Goal: Complete application form

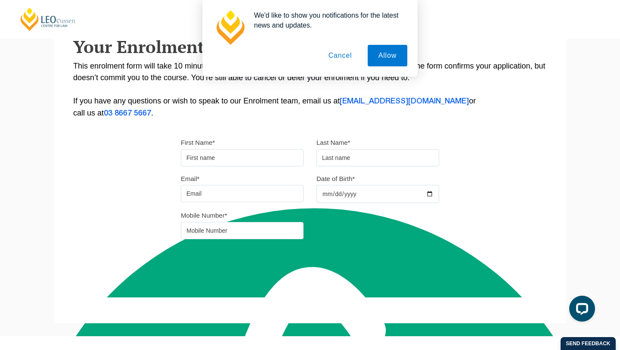
click at [339, 56] on button "Cancel" at bounding box center [340, 56] width 45 height 22
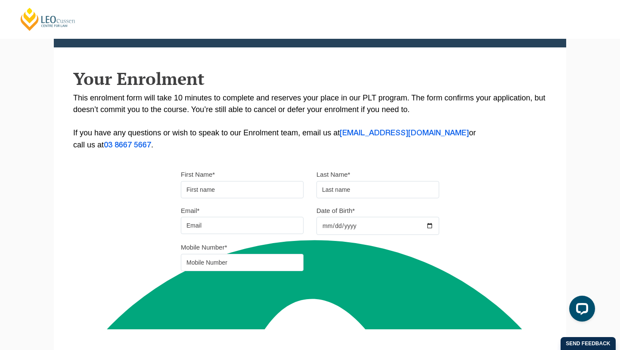
scroll to position [135, 0]
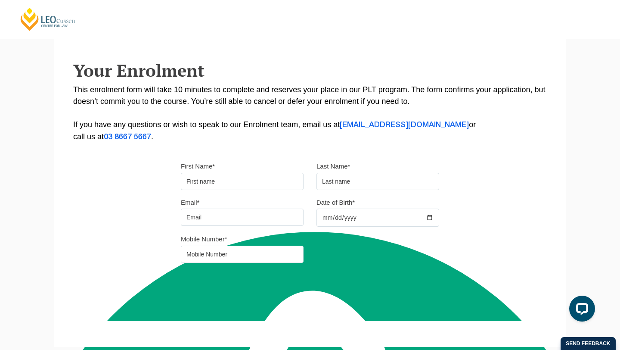
click at [279, 194] on div "First Name* Last Name*" at bounding box center [309, 178] width 271 height 36
click at [277, 190] on input "First Name*" at bounding box center [242, 181] width 123 height 17
type input "[DEMOGRAPHIC_DATA]"
click at [339, 184] on input "text" at bounding box center [378, 181] width 123 height 17
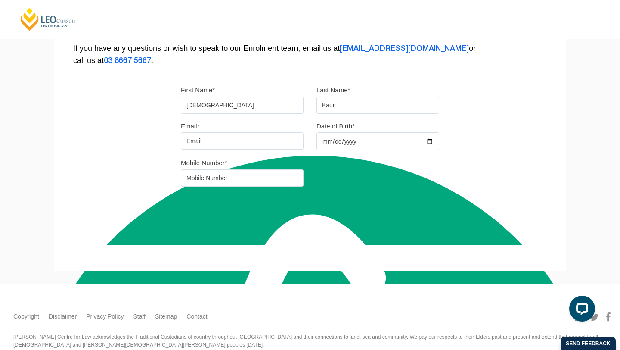
scroll to position [217, 0]
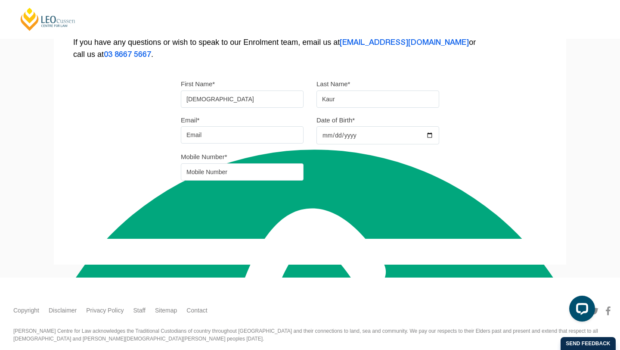
type input "Kaur"
click at [207, 142] on input "Email*" at bounding box center [242, 134] width 123 height 17
type input "[EMAIL_ADDRESS][DOMAIN_NAME]"
click at [337, 137] on input "Date of Birth*" at bounding box center [378, 135] width 123 height 18
click at [415, 157] on div "Mobile Number*" at bounding box center [309, 169] width 271 height 36
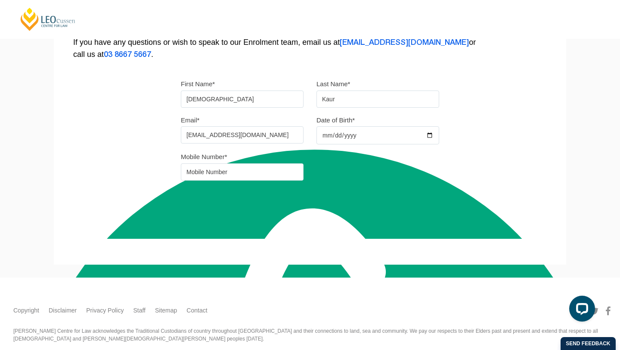
click at [429, 136] on input "Date of Birth*" at bounding box center [378, 135] width 123 height 18
type input "[DATE]"
click at [285, 172] on input "tel" at bounding box center [242, 171] width 123 height 17
type input "0478 074 907"
click at [332, 187] on div "Mobile Number* [PHONE_NUMBER]" at bounding box center [309, 169] width 271 height 36
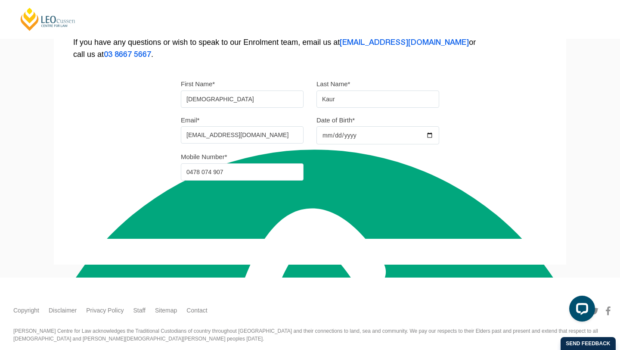
click at [220, 202] on button "Continue" at bounding box center [220, 207] width 74 height 22
select select
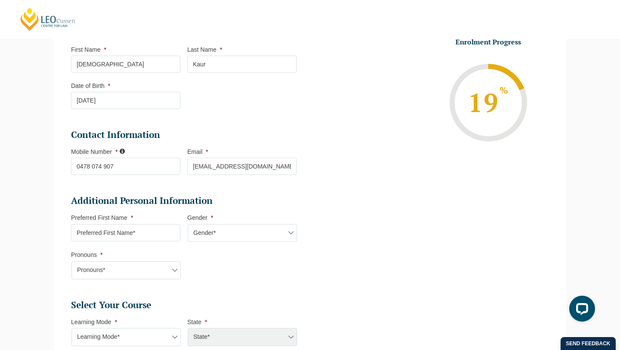
scroll to position [245, 0]
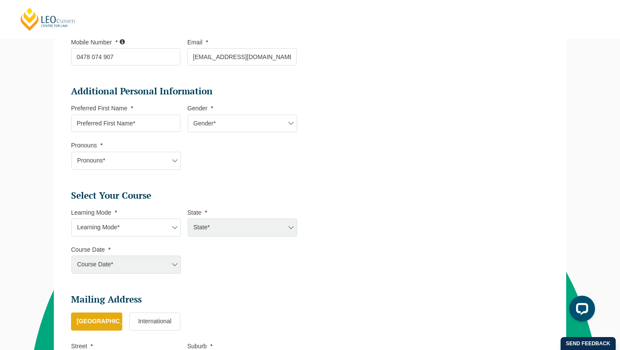
click at [136, 126] on input "Preferred First Name *" at bounding box center [125, 123] width 109 height 17
type input "[DEMOGRAPHIC_DATA]"
click at [210, 125] on select "Gender* [DEMOGRAPHIC_DATA] [DEMOGRAPHIC_DATA] [DEMOGRAPHIC_DATA] [DEMOGRAPHIC_D…" at bounding box center [242, 124] width 109 height 18
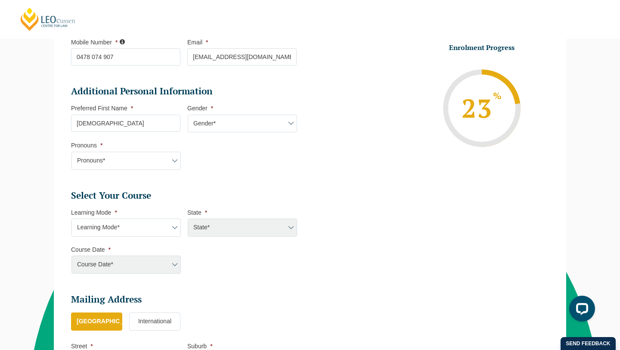
select select "[DEMOGRAPHIC_DATA]"
click at [188, 115] on select "Gender* [DEMOGRAPHIC_DATA] [DEMOGRAPHIC_DATA] [DEMOGRAPHIC_DATA] [DEMOGRAPHIC_D…" at bounding box center [242, 124] width 109 height 18
click at [149, 164] on select "Pronouns* She/Her/Hers He/Him/His They/Them/Theirs Other Prefer not to disclose" at bounding box center [126, 161] width 109 height 18
select select "She/Her/Hers"
click at [72, 152] on select "Pronouns* She/Her/Hers He/Him/His They/Them/Theirs Other Prefer not to disclose" at bounding box center [126, 161] width 109 height 18
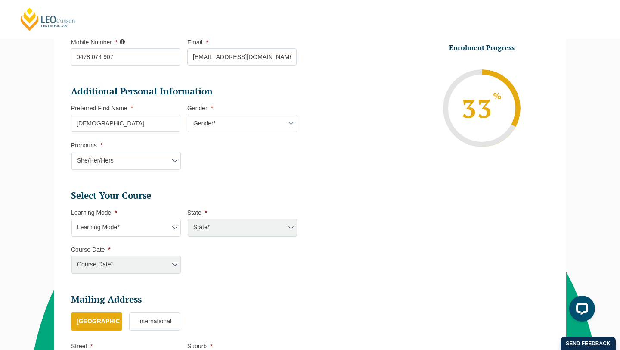
click at [255, 170] on li "Additional Personal Information Preferred First Name * [PERSON_NAME] Gender * G…" at bounding box center [187, 131] width 233 height 93
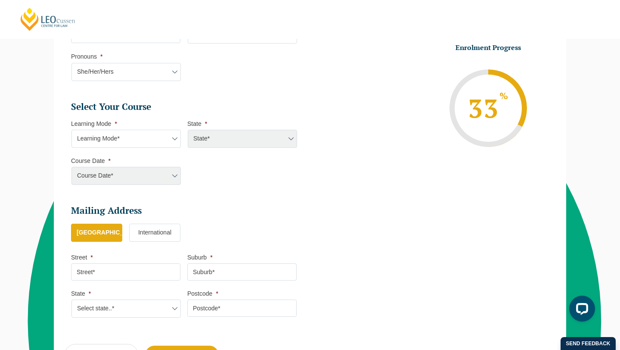
scroll to position [334, 0]
click at [138, 142] on select "Learning Mode* Online Full Time Learning Online Part Time Learning Blended Full…" at bounding box center [126, 138] width 109 height 18
select select "Blended Full Time Learning"
click at [72, 129] on select "Learning Mode* Online Full Time Learning Online Part Time Learning Blended Full…" at bounding box center [126, 138] width 109 height 18
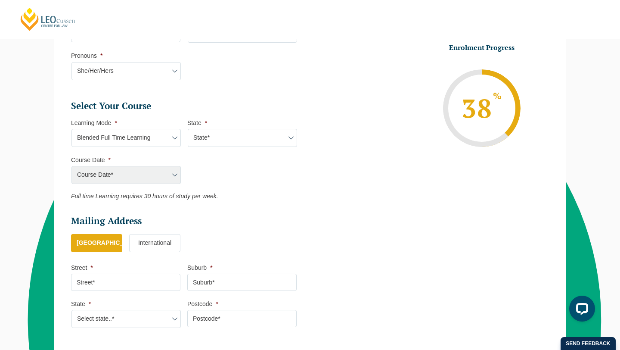
click at [226, 137] on select "State* ACT/[GEOGRAPHIC_DATA] [GEOGRAPHIC_DATA] SA [GEOGRAPHIC_DATA] [GEOGRAPHIC…" at bounding box center [242, 138] width 109 height 18
select select "VIC"
click at [188, 129] on select "State* ACT/[GEOGRAPHIC_DATA] [GEOGRAPHIC_DATA] SA [GEOGRAPHIC_DATA] [GEOGRAPHIC…" at bounding box center [242, 138] width 109 height 18
click at [157, 180] on select "Course Date* [DATE] ([DATE] to [DATE]) [DATE] ([DATE] to [DATE]) [DATE] ([DATE]…" at bounding box center [126, 175] width 109 height 18
select select "[DATE] ([DATE] to [DATE])"
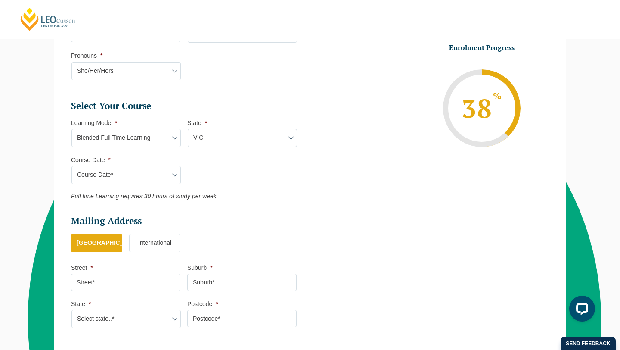
click at [72, 166] on select "Course Date* [DATE] ([DATE] to [DATE]) [DATE] ([DATE] to [DATE]) [DATE] ([DATE]…" at bounding box center [126, 175] width 109 height 18
type input "Intake [DATE] FT"
type input "Practical Legal Training ([GEOGRAPHIC_DATA])"
select select "VIC PLT (DEC) 2025 Full Time Blended"
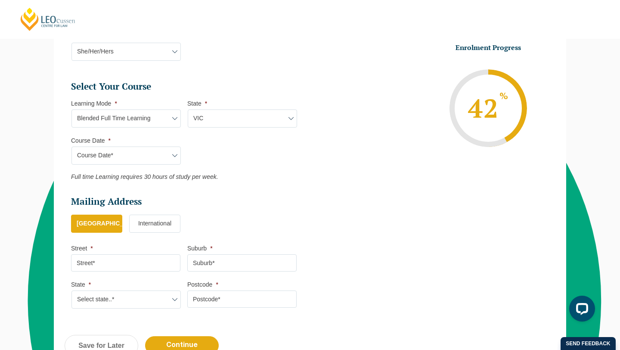
scroll to position [355, 0]
click at [172, 125] on select "Learning Mode* Online Full Time Learning Online Part Time Learning Blended Full…" at bounding box center [126, 118] width 109 height 18
click at [72, 109] on select "Learning Mode* Online Full Time Learning Online Part Time Learning Blended Full…" at bounding box center [126, 118] width 109 height 18
click at [178, 120] on select "Learning Mode* Online Full Time Learning Online Part Time Learning Blended Full…" at bounding box center [126, 118] width 109 height 18
select select "Online Full Time Learning"
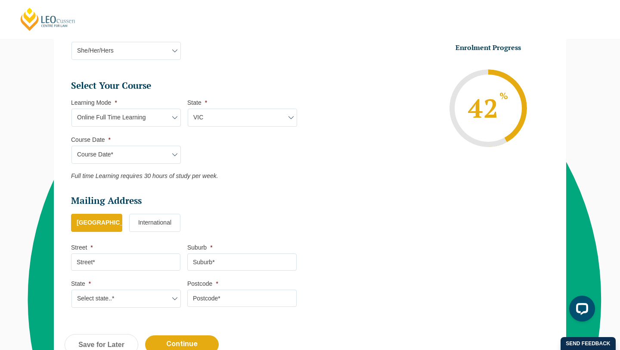
click at [72, 109] on select "Learning Mode* Online Full Time Learning Online Part Time Learning Blended Full…" at bounding box center [126, 118] width 109 height 18
select select
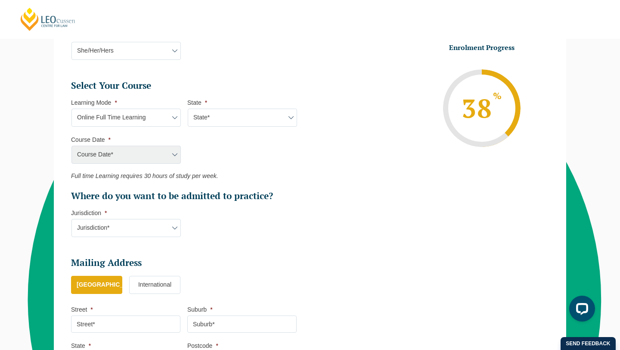
click at [241, 125] on select "State* National ([GEOGRAPHIC_DATA]/[GEOGRAPHIC_DATA], [GEOGRAPHIC_DATA], [GEOGR…" at bounding box center [242, 118] width 109 height 18
select select "National ([GEOGRAPHIC_DATA]/[GEOGRAPHIC_DATA], [GEOGRAPHIC_DATA], [GEOGRAPHIC_D…"
click at [188, 109] on select "State* National ([GEOGRAPHIC_DATA]/[GEOGRAPHIC_DATA], [GEOGRAPHIC_DATA], [GEOGR…" at bounding box center [242, 118] width 109 height 18
click at [172, 158] on select "Course Date* [DATE] ([DATE] to [DATE]) [DATE] ([DATE] to [DATE]) [DATE] ([DATE]…" at bounding box center [126, 155] width 109 height 18
select select "[DATE] ([DATE] to [DATE])"
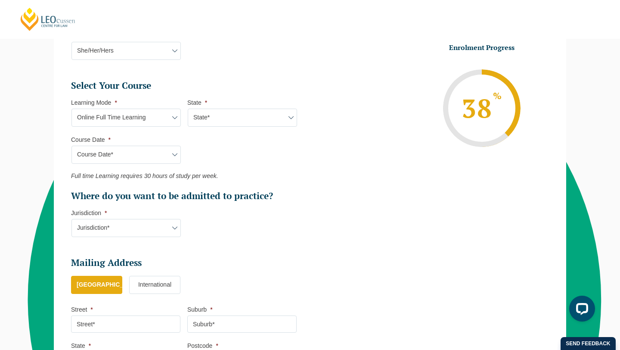
click at [72, 146] on select "Course Date* [DATE] ([DATE] to [DATE]) [DATE] ([DATE] to [DATE]) [DATE] ([DATE]…" at bounding box center [126, 155] width 109 height 18
type input "Intake [DATE] FT"
type input "Practical Legal Training (NAT)"
select select "NAT PLT (DEC) 2025 Full Time Online"
click at [156, 222] on select "Jurisdiction* VIC [GEOGRAPHIC_DATA]/[GEOGRAPHIC_DATA] SA [GEOGRAPHIC_DATA] [GEO…" at bounding box center [126, 228] width 109 height 18
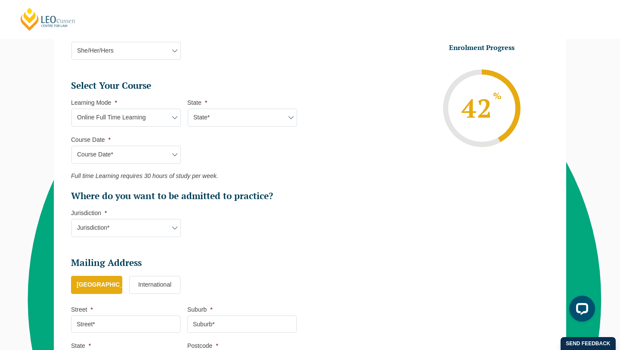
select select "VIC"
click at [72, 219] on select "Jurisdiction* VIC [GEOGRAPHIC_DATA]/[GEOGRAPHIC_DATA] SA [GEOGRAPHIC_DATA] [GEO…" at bounding box center [126, 228] width 109 height 18
click at [170, 118] on select "Learning Mode* Online Full Time Learning Online Part Time Learning Blended Full…" at bounding box center [126, 118] width 109 height 18
select select "Blended Full Time Learning"
click at [72, 109] on select "Learning Mode* Online Full Time Learning Online Part Time Learning Blended Full…" at bounding box center [126, 118] width 109 height 18
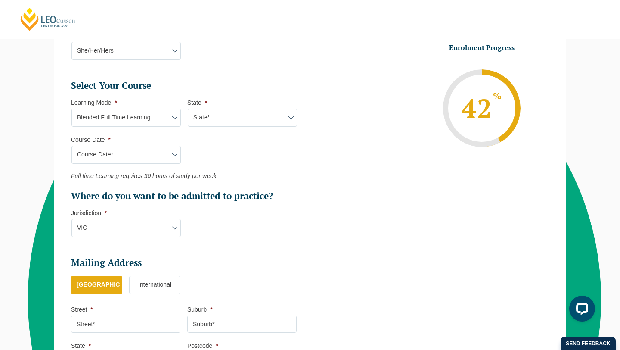
select select
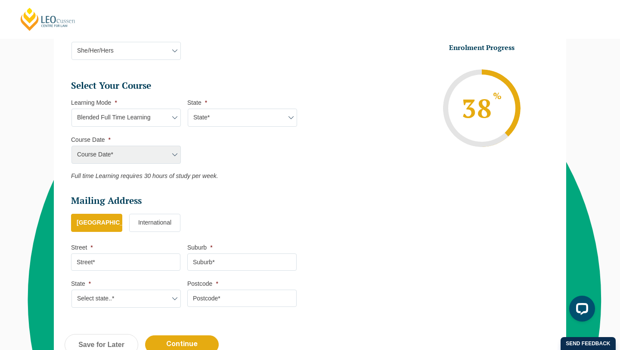
click at [220, 130] on ul "Select Your Course This field is hidden when viewing the form Only for Flinder …" at bounding box center [187, 130] width 233 height 100
click at [218, 120] on select "State* ACT/[GEOGRAPHIC_DATA] [GEOGRAPHIC_DATA] SA [GEOGRAPHIC_DATA] [GEOGRAPHIC…" at bounding box center [242, 118] width 109 height 18
select select "VIC"
click at [188, 109] on select "State* ACT/[GEOGRAPHIC_DATA] [GEOGRAPHIC_DATA] SA [GEOGRAPHIC_DATA] [GEOGRAPHIC…" at bounding box center [242, 118] width 109 height 18
click at [153, 151] on select "Course Date* [DATE] ([DATE] to [DATE]) [DATE] ([DATE] to [DATE]) [DATE] ([DATE]…" at bounding box center [126, 155] width 109 height 18
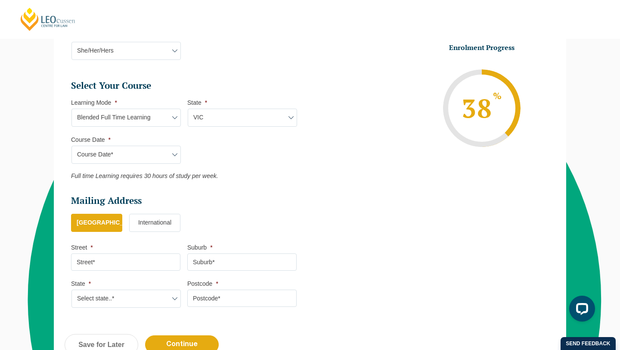
select select "[DATE] ([DATE] to [DATE])"
click at [72, 146] on select "Course Date* [DATE] ([DATE] to [DATE]) [DATE] ([DATE] to [DATE]) [DATE] ([DATE]…" at bounding box center [126, 155] width 109 height 18
type input "Intake [DATE] FT"
type input "Practical Legal Training ([GEOGRAPHIC_DATA])"
select select "VIC PLT (DEC) 2025 Full Time Blended"
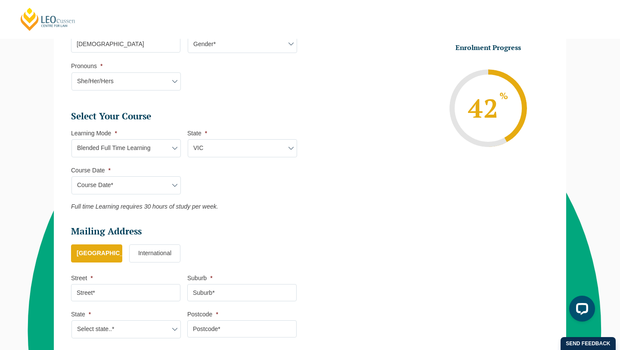
scroll to position [327, 0]
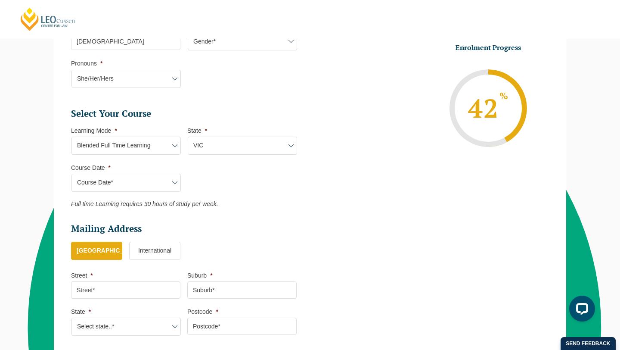
click at [168, 174] on li "Course Date * Course Date* [DATE] ([DATE] to [DATE]) [DATE] ([DATE] to [DATE]) …" at bounding box center [129, 178] width 116 height 28
click at [168, 179] on select "Course Date* [DATE] ([DATE] to [DATE]) [DATE] ([DATE] to [DATE]) [DATE] ([DATE]…" at bounding box center [126, 183] width 109 height 18
click at [72, 174] on select "Course Date* [DATE] ([DATE] to [DATE]) [DATE] ([DATE] to [DATE]) [DATE] ([DATE]…" at bounding box center [126, 183] width 109 height 18
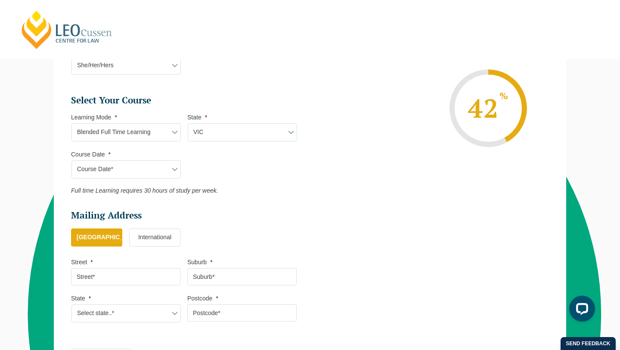
click at [170, 128] on select "Learning Mode* Online Full Time Learning Online Part Time Learning Blended Full…" at bounding box center [126, 132] width 109 height 18
select select "Online Full Time Learning"
click at [72, 124] on select "Learning Mode* Online Full Time Learning Online Part Time Learning Blended Full…" at bounding box center [126, 132] width 109 height 18
select select
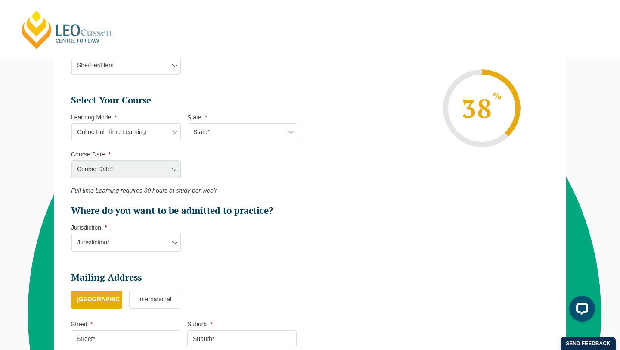
click at [216, 135] on select "State* National ([GEOGRAPHIC_DATA]/[GEOGRAPHIC_DATA], [GEOGRAPHIC_DATA], [GEOGR…" at bounding box center [242, 132] width 109 height 18
select select "National ([GEOGRAPHIC_DATA]/[GEOGRAPHIC_DATA], [GEOGRAPHIC_DATA], [GEOGRAPHIC_D…"
click at [188, 124] on select "State* National ([GEOGRAPHIC_DATA]/[GEOGRAPHIC_DATA], [GEOGRAPHIC_DATA], [GEOGR…" at bounding box center [242, 132] width 109 height 18
click at [162, 177] on select "Course Date* [DATE] ([DATE] to [DATE]) [DATE] ([DATE] to [DATE]) [DATE] ([DATE]…" at bounding box center [126, 169] width 109 height 18
click at [165, 136] on select "Learning Mode* Online Full Time Learning Online Part Time Learning Blended Full…" at bounding box center [126, 132] width 109 height 18
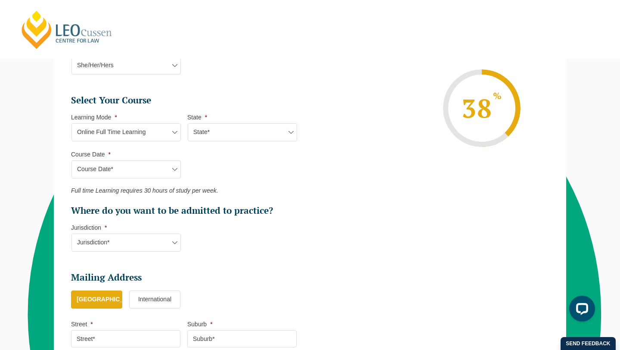
select select "Blended Full Time Learning"
click at [72, 124] on select "Learning Mode* Online Full Time Learning Online Part Time Learning Blended Full…" at bounding box center [126, 132] width 109 height 18
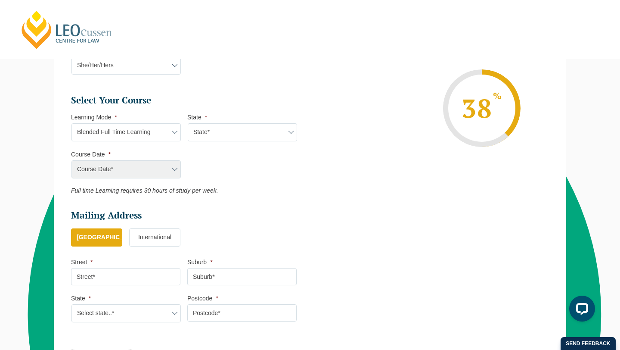
click at [235, 139] on select "State* ACT/[GEOGRAPHIC_DATA] [GEOGRAPHIC_DATA] SA [GEOGRAPHIC_DATA] [GEOGRAPHIC…" at bounding box center [242, 132] width 109 height 18
select select "VIC"
click at [188, 124] on select "State* ACT/[GEOGRAPHIC_DATA] [GEOGRAPHIC_DATA] SA [GEOGRAPHIC_DATA] [GEOGRAPHIC…" at bounding box center [242, 132] width 109 height 18
click at [136, 173] on select "Course Date* [DATE] ([DATE] to [DATE]) [DATE] ([DATE] to [DATE]) [DATE] ([DATE]…" at bounding box center [126, 169] width 109 height 18
select select "[DATE] ([DATE] to [DATE])"
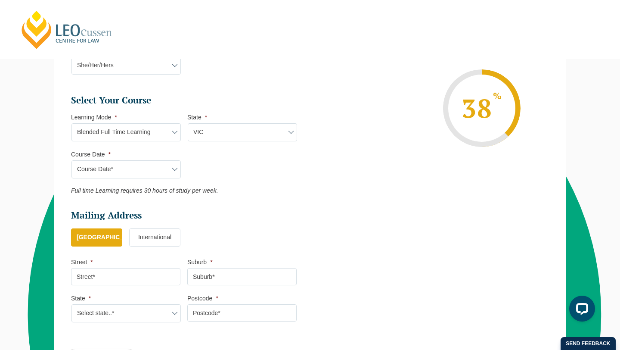
click at [72, 161] on select "Course Date* [DATE] ([DATE] to [DATE]) [DATE] ([DATE] to [DATE]) [DATE] ([DATE]…" at bounding box center [126, 169] width 109 height 18
type input "Intake [DATE] FT"
type input "Practical Legal Training ([GEOGRAPHIC_DATA])"
select select "VIC PLT (DEC) 2025 Full Time Blended"
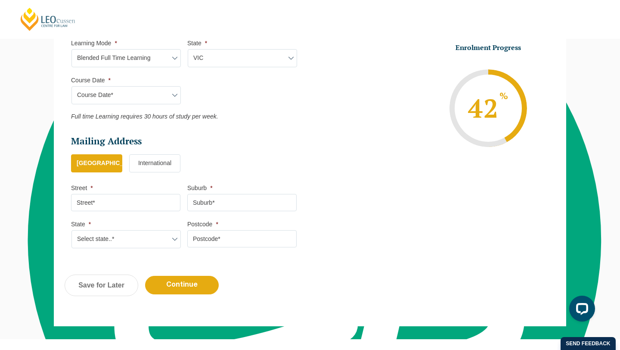
scroll to position [420, 0]
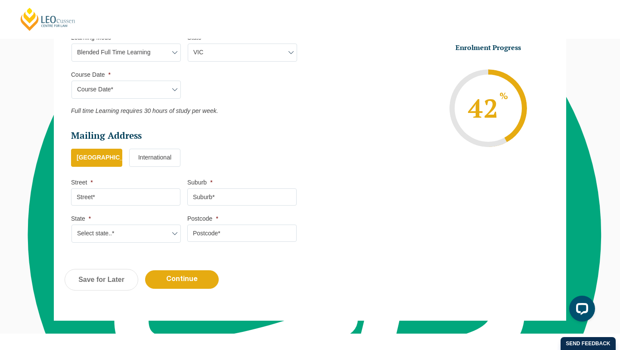
click at [105, 203] on input "Street *" at bounding box center [125, 196] width 109 height 17
type input "2"
type input "[STREET_ADDRESS]"
click at [224, 192] on input "Suburb *" at bounding box center [241, 196] width 109 height 17
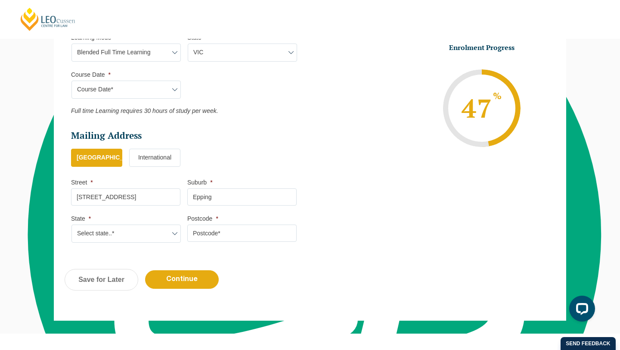
type input "Epping"
click at [149, 234] on select "Select state..* [GEOGRAPHIC_DATA] [GEOGRAPHIC_DATA] [GEOGRAPHIC_DATA] SA [GEOGR…" at bounding box center [126, 233] width 109 height 18
select select "VIC"
click at [72, 225] on select "Select state..* [GEOGRAPHIC_DATA] [GEOGRAPHIC_DATA] [GEOGRAPHIC_DATA] SA [GEOGR…" at bounding box center [126, 233] width 109 height 18
click at [212, 237] on input "Postcode *" at bounding box center [241, 232] width 109 height 17
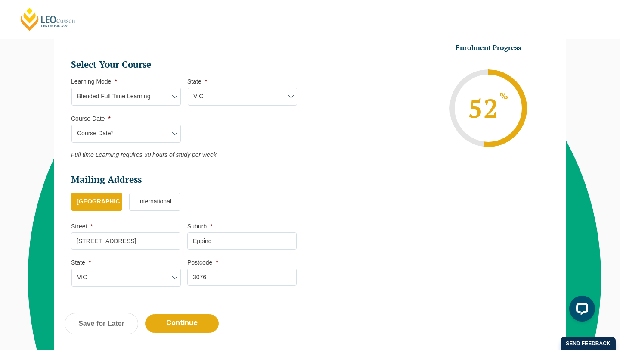
scroll to position [434, 0]
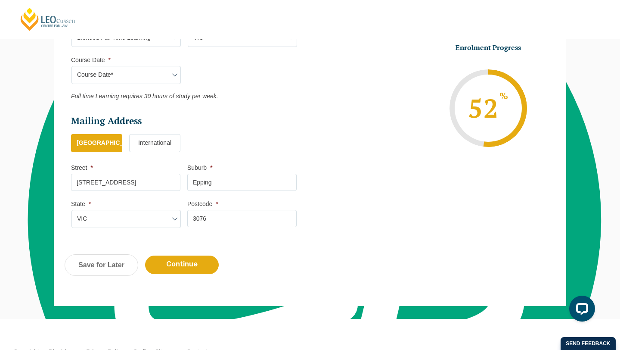
type input "3076"
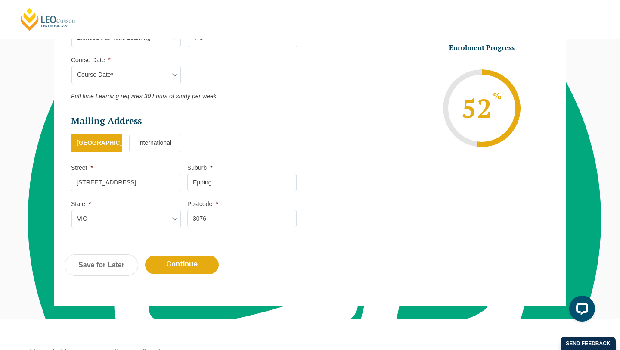
click at [303, 253] on div "Previous Continue Save for Later" at bounding box center [310, 269] width 513 height 47
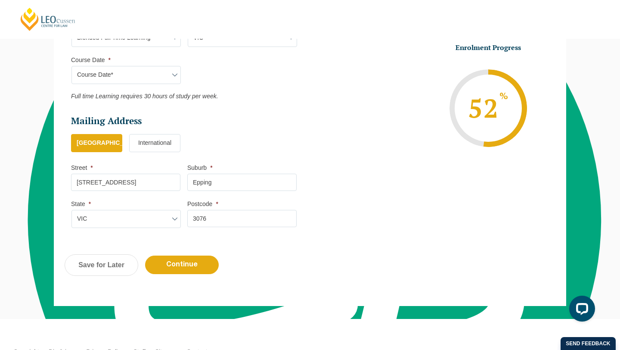
scroll to position [461, 0]
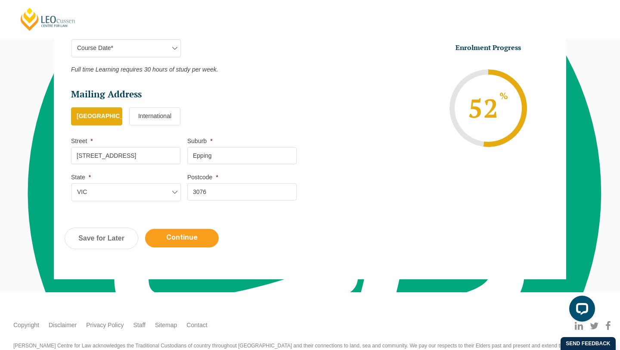
click at [202, 237] on input "Continue" at bounding box center [182, 238] width 74 height 19
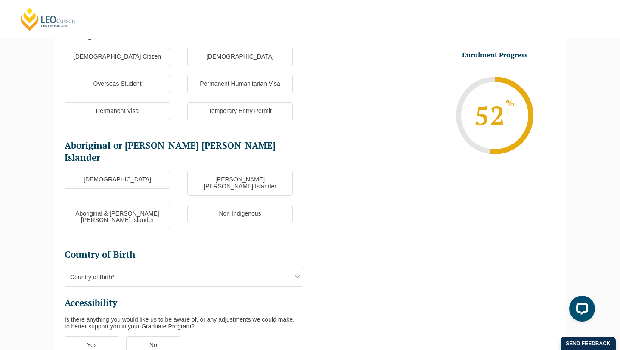
scroll to position [75, 0]
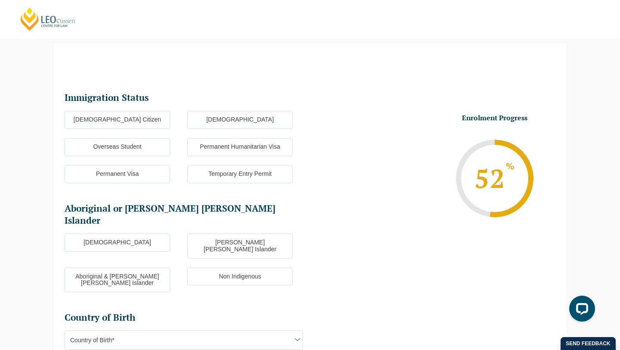
click at [141, 122] on label "[DEMOGRAPHIC_DATA] Citizen" at bounding box center [118, 120] width 106 height 18
click at [0, 0] on input "[DEMOGRAPHIC_DATA] Citizen" at bounding box center [0, 0] width 0 height 0
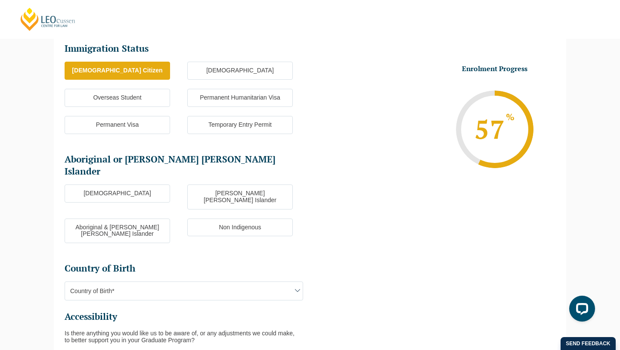
scroll to position [142, 0]
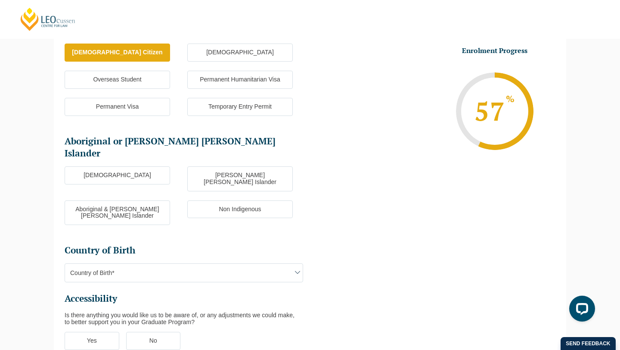
click at [251, 200] on label "Non Indigenous" at bounding box center [240, 209] width 106 height 18
click at [0, 0] on input "Non Indigenous" at bounding box center [0, 0] width 0 height 0
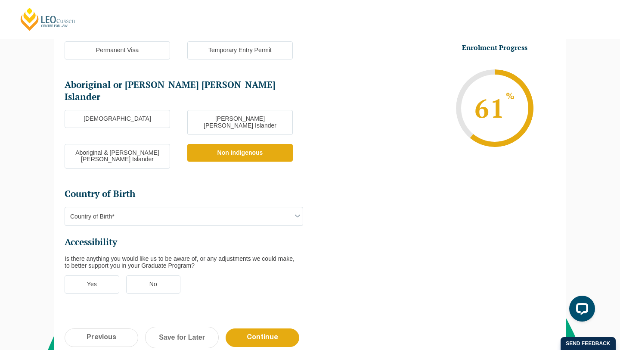
scroll to position [202, 0]
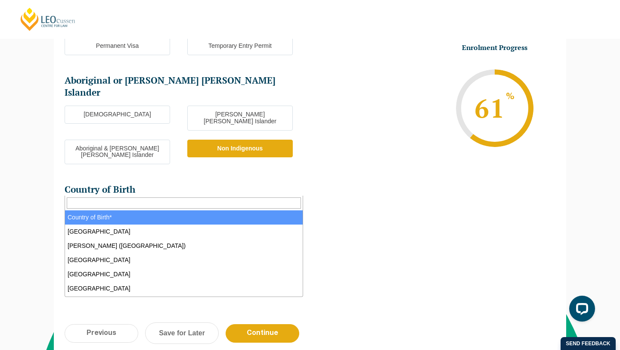
click at [288, 203] on span "Country of Birth*" at bounding box center [184, 212] width 238 height 18
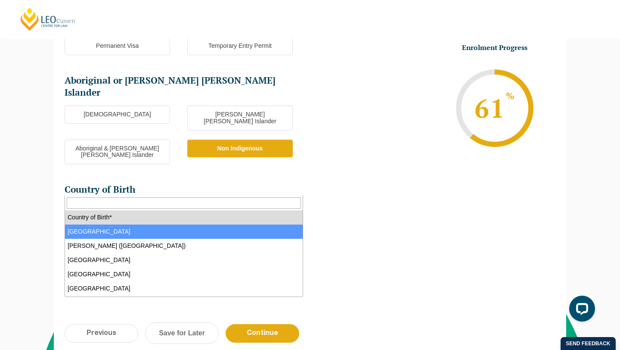
select select "Australia 1101"
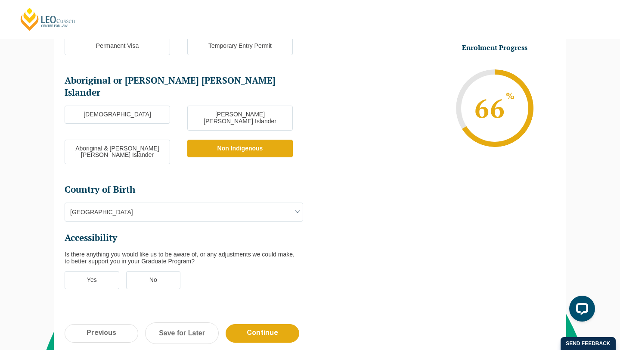
click at [181, 271] on li "No" at bounding box center [157, 280] width 62 height 18
click at [166, 271] on label "No" at bounding box center [153, 280] width 55 height 18
click at [0, 0] on input "No" at bounding box center [0, 0] width 0 height 0
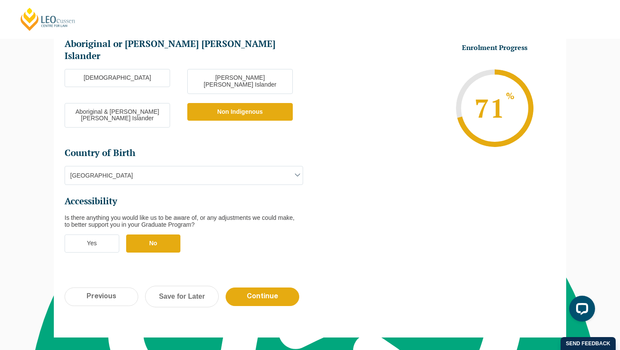
scroll to position [246, 0]
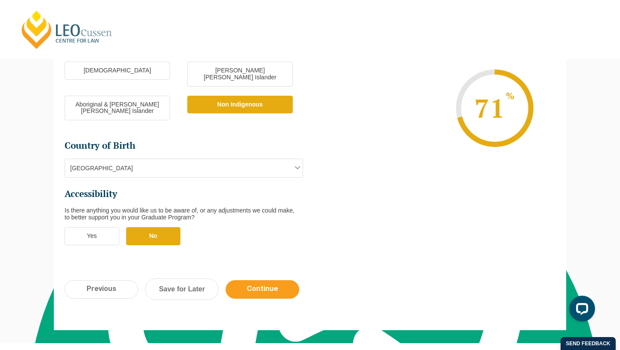
click at [265, 280] on input "Continue" at bounding box center [263, 289] width 74 height 19
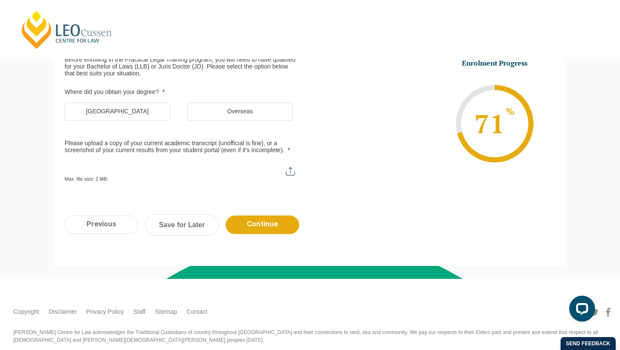
scroll to position [75, 0]
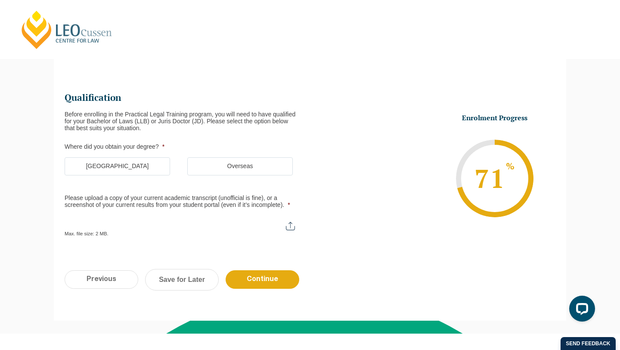
click at [150, 165] on label "[GEOGRAPHIC_DATA]" at bounding box center [118, 166] width 106 height 18
click at [0, 0] on input "[GEOGRAPHIC_DATA]" at bounding box center [0, 0] width 0 height 0
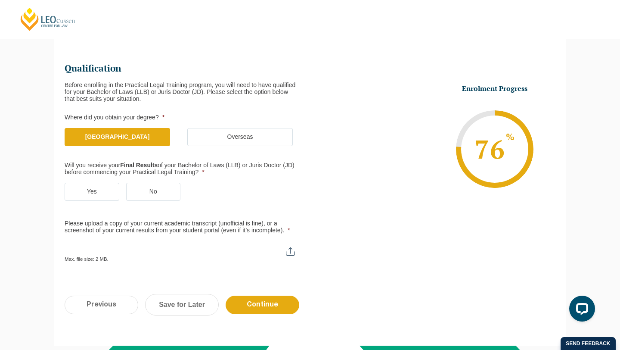
scroll to position [104, 0]
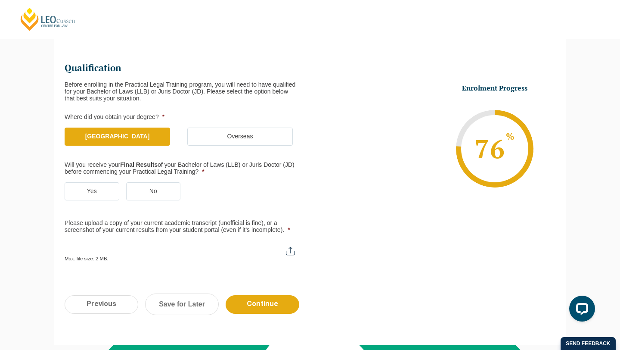
click at [88, 197] on label "Yes" at bounding box center [92, 191] width 55 height 18
click at [0, 0] on input "Yes" at bounding box center [0, 0] width 0 height 0
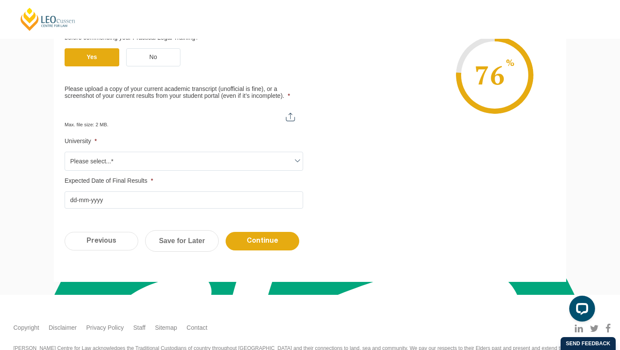
scroll to position [242, 0]
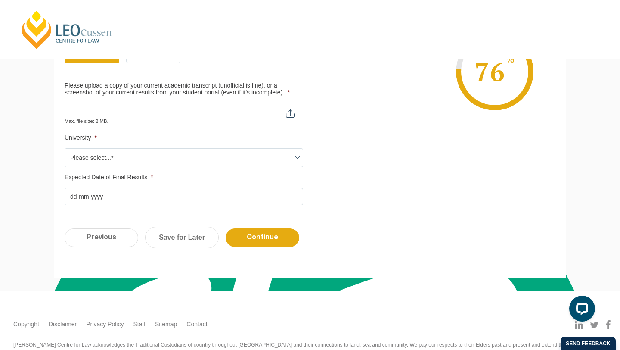
click at [230, 160] on span "Please select...*" at bounding box center [184, 158] width 238 height 18
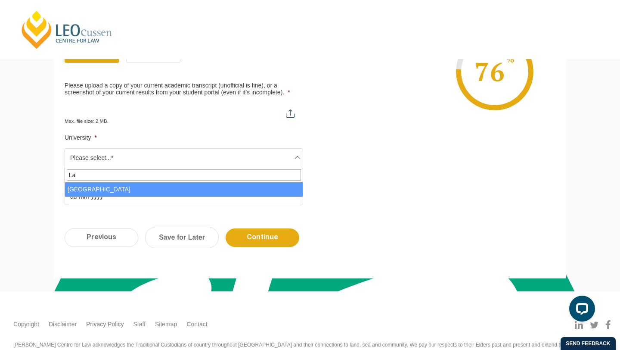
type input "La"
select select "[GEOGRAPHIC_DATA]"
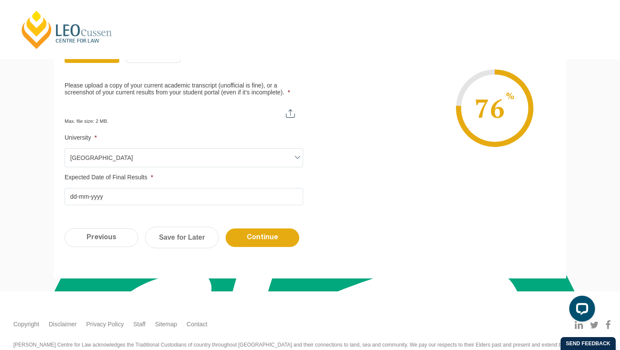
click at [293, 111] on input "Please upload a copy of your current academic transcript (unofficial is fine), …" at bounding box center [184, 110] width 239 height 15
click at [290, 112] on input "Please upload a copy of your current academic transcript (unofficial is fine), …" at bounding box center [184, 110] width 239 height 15
click at [287, 118] on div "Max. file size: 2 MB." at bounding box center [184, 114] width 239 height 22
click at [290, 113] on input "Please upload a copy of your current academic transcript (unofficial is fine), …" at bounding box center [184, 110] width 239 height 15
type input "C:\fakepath\Personal Academic Transcript 9098421 21011775 [DATE] 19 33 06.pdf"
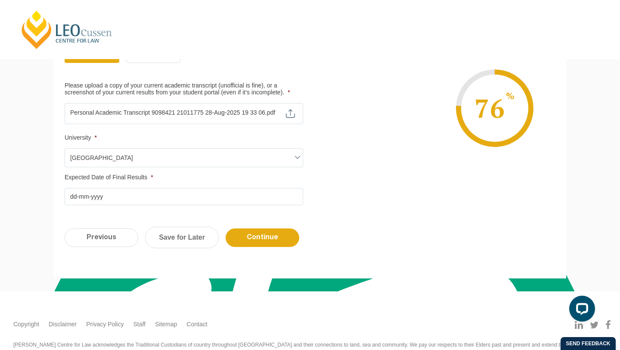
click at [247, 207] on div "Qualification Before enrolling in the Practical Legal Training program, you wil…" at bounding box center [310, 53] width 513 height 329
click at [277, 204] on input "Expected Date of Final Results *" at bounding box center [184, 196] width 239 height 17
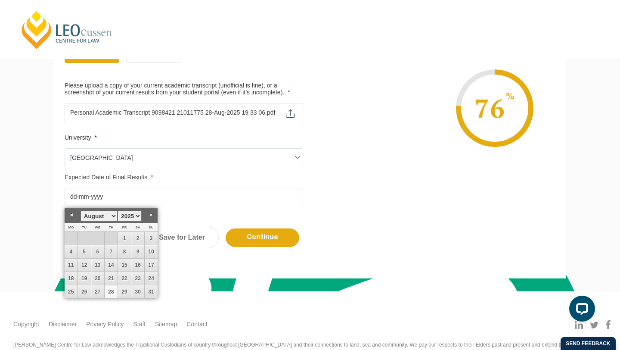
click at [114, 217] on select "January February March April May June July August September October November De…" at bounding box center [99, 216] width 37 height 11
click at [112, 213] on select "January February March April May June July August September October November De…" at bounding box center [99, 216] width 37 height 11
click at [98, 289] on link "26" at bounding box center [97, 291] width 13 height 13
type input "[DATE]"
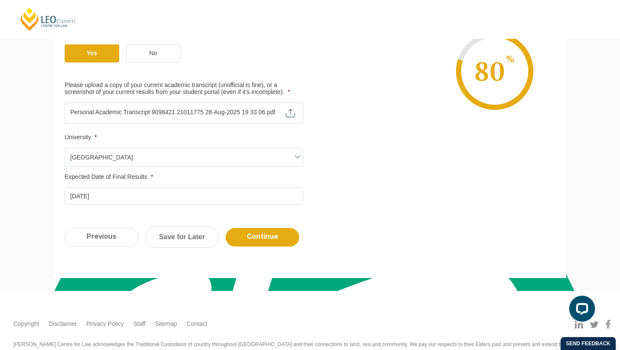
scroll to position [259, 0]
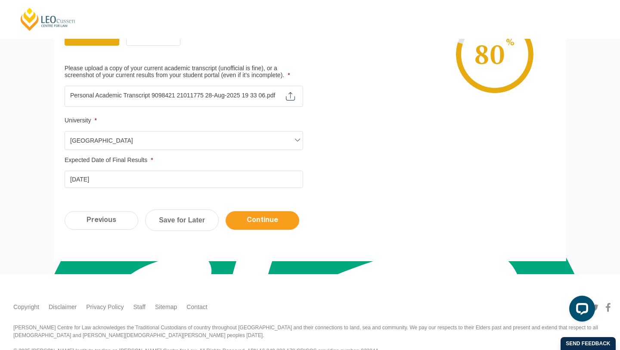
click at [279, 218] on input "Continue" at bounding box center [263, 220] width 74 height 19
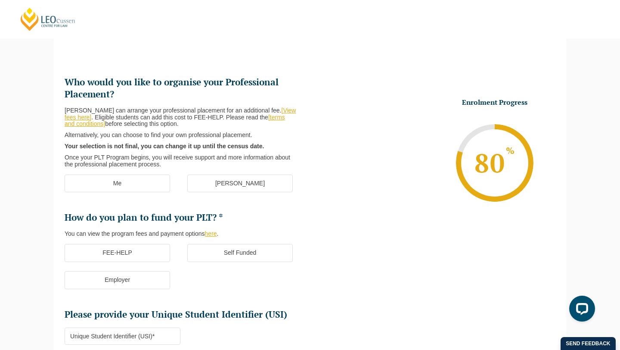
scroll to position [93, 0]
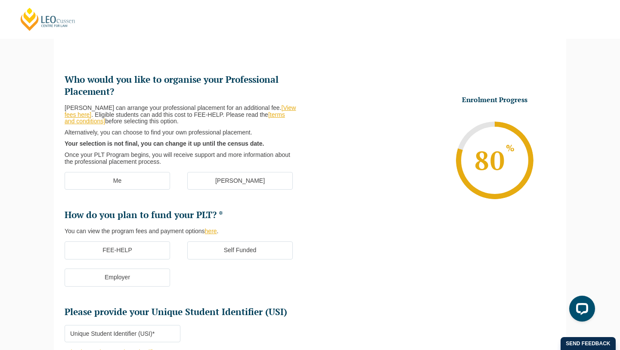
click at [153, 184] on label "Me" at bounding box center [118, 181] width 106 height 18
click at [0, 0] on input "Me" at bounding box center [0, 0] width 0 height 0
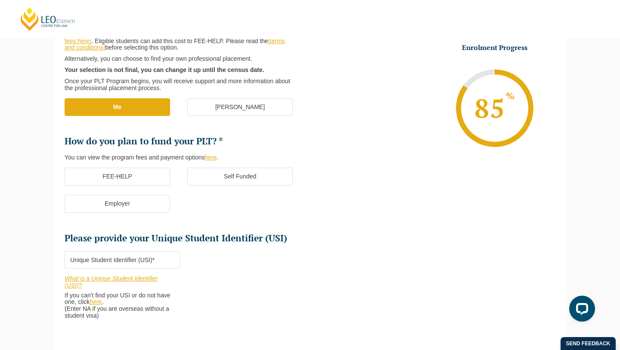
scroll to position [167, 0]
click at [144, 203] on label "Employer" at bounding box center [118, 203] width 106 height 18
click at [0, 0] on input "Employer" at bounding box center [0, 0] width 0 height 0
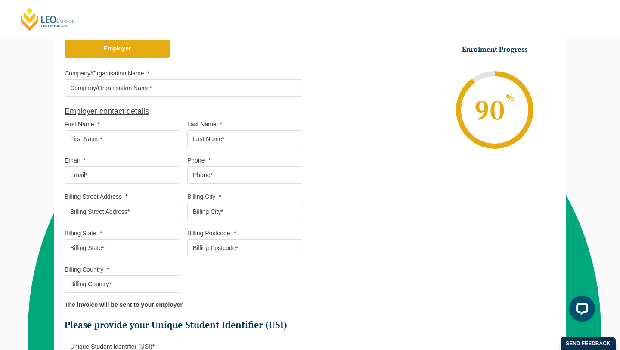
scroll to position [468, 0]
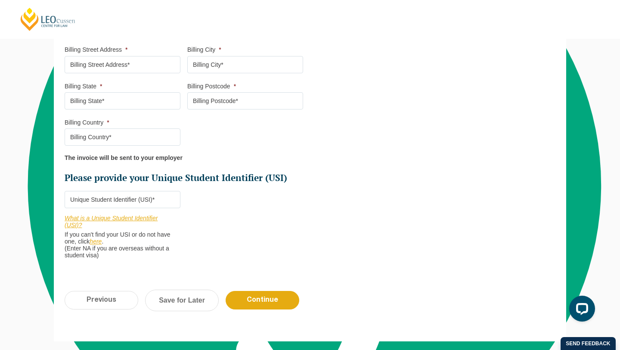
click at [153, 198] on input "Please provide your Unique Student Identifier (USI) *" at bounding box center [123, 199] width 116 height 17
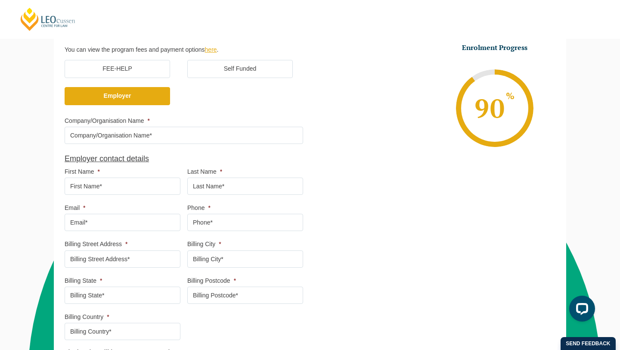
scroll to position [263, 0]
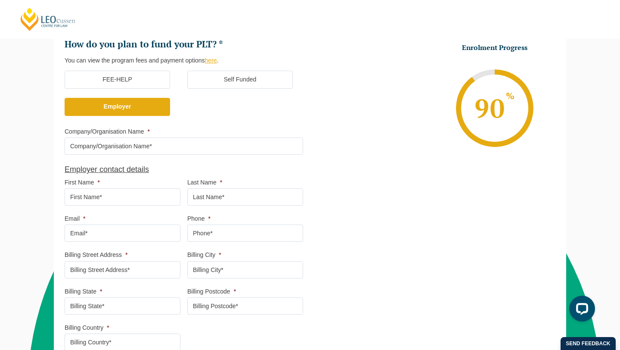
type input "3M5QQVWYFQ"
click at [195, 151] on input "Company/Organisation Name *" at bounding box center [184, 145] width 239 height 17
type input "K"
click at [377, 174] on ul "Who would you like to organise your Professional Placement? [PERSON_NAME] can a…" at bounding box center [310, 187] width 491 height 571
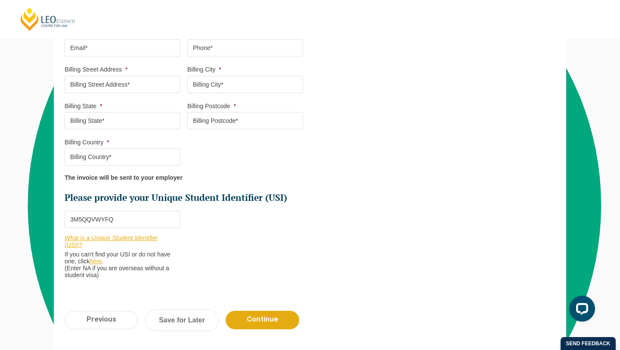
scroll to position [547, 0]
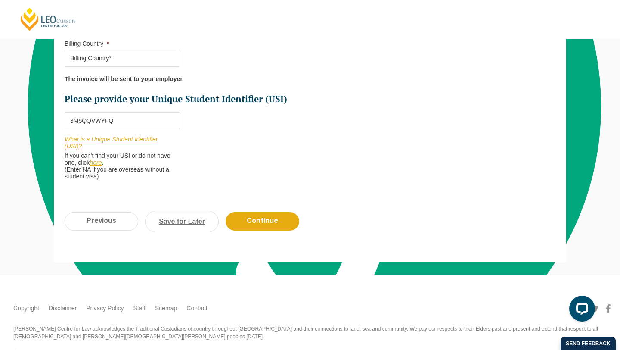
click at [178, 224] on link "Save for Later" at bounding box center [182, 222] width 74 height 22
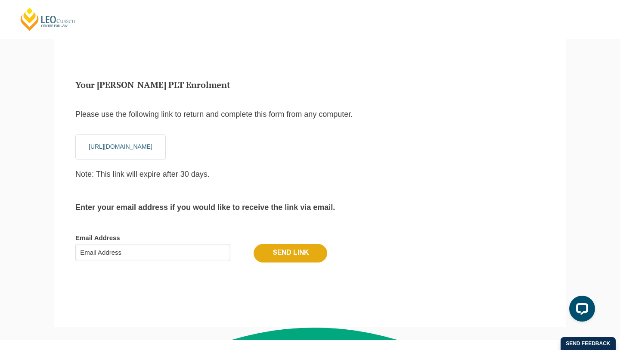
scroll to position [42, 0]
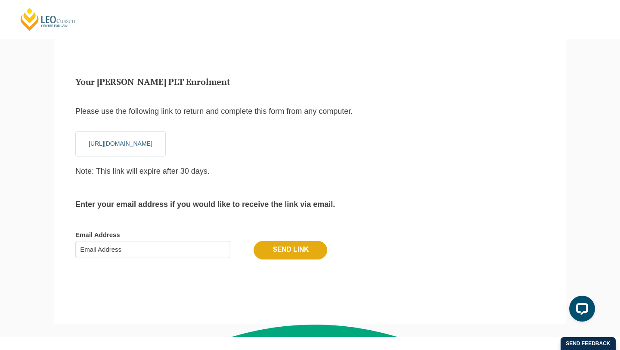
click at [174, 252] on input "Email Address" at bounding box center [152, 249] width 155 height 17
type input "I"
type input "[EMAIL_ADDRESS][DOMAIN_NAME]"
click at [296, 253] on input "Send Link" at bounding box center [291, 250] width 74 height 18
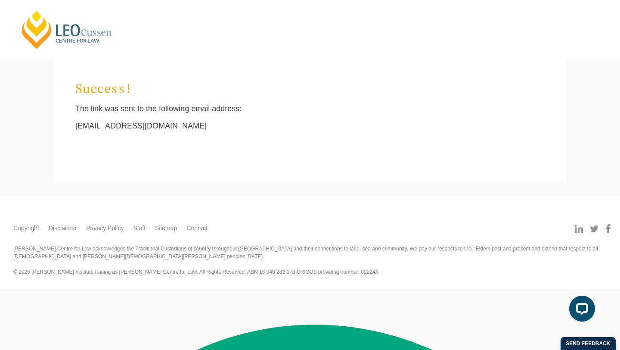
scroll to position [0, 0]
